Goal: Task Accomplishment & Management: Use online tool/utility

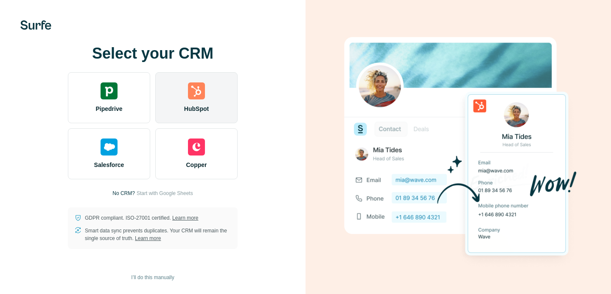
click at [193, 96] on img at bounding box center [196, 90] width 17 height 17
